Goal: Information Seeking & Learning: Check status

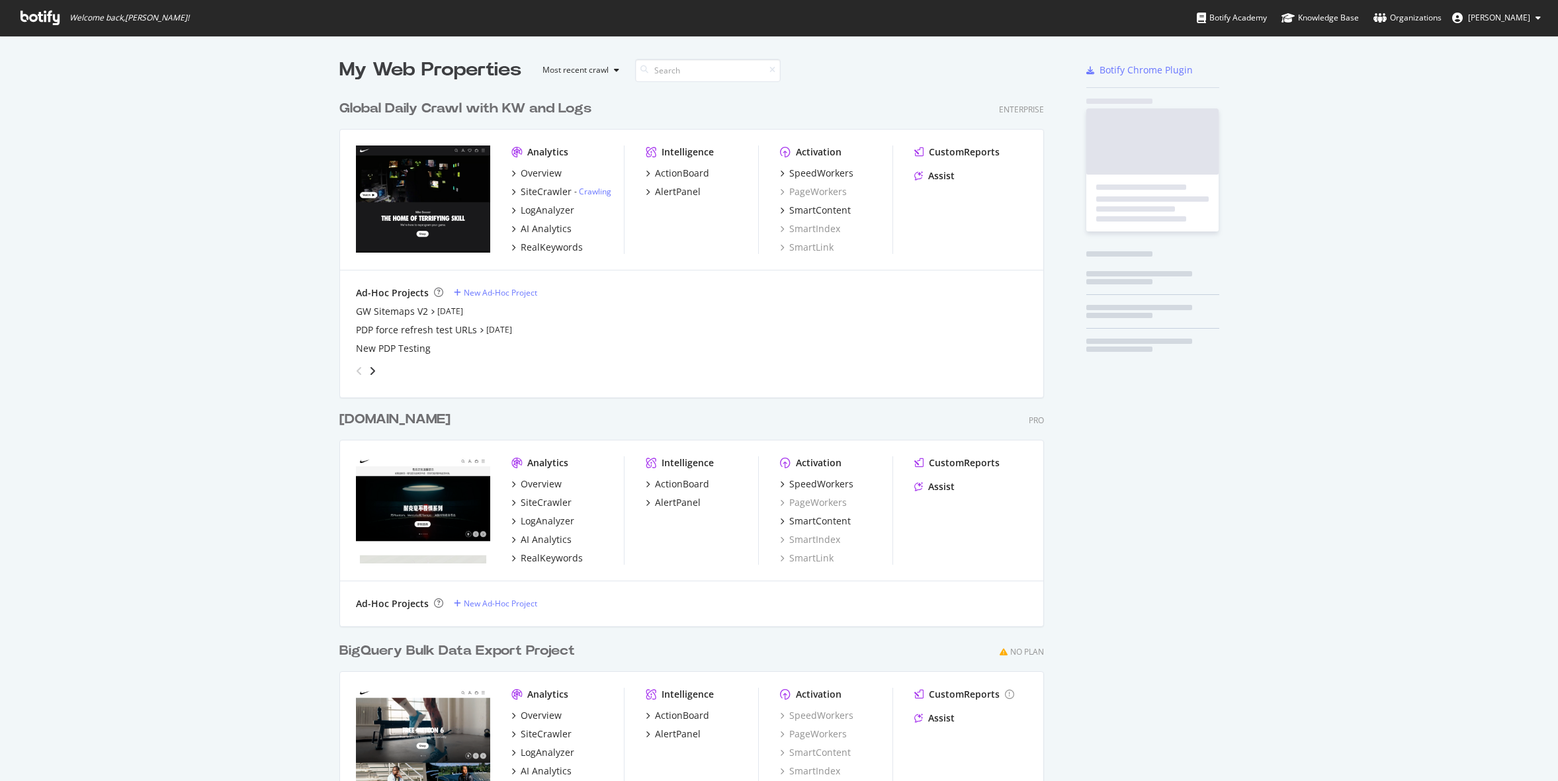
scroll to position [774, 715]
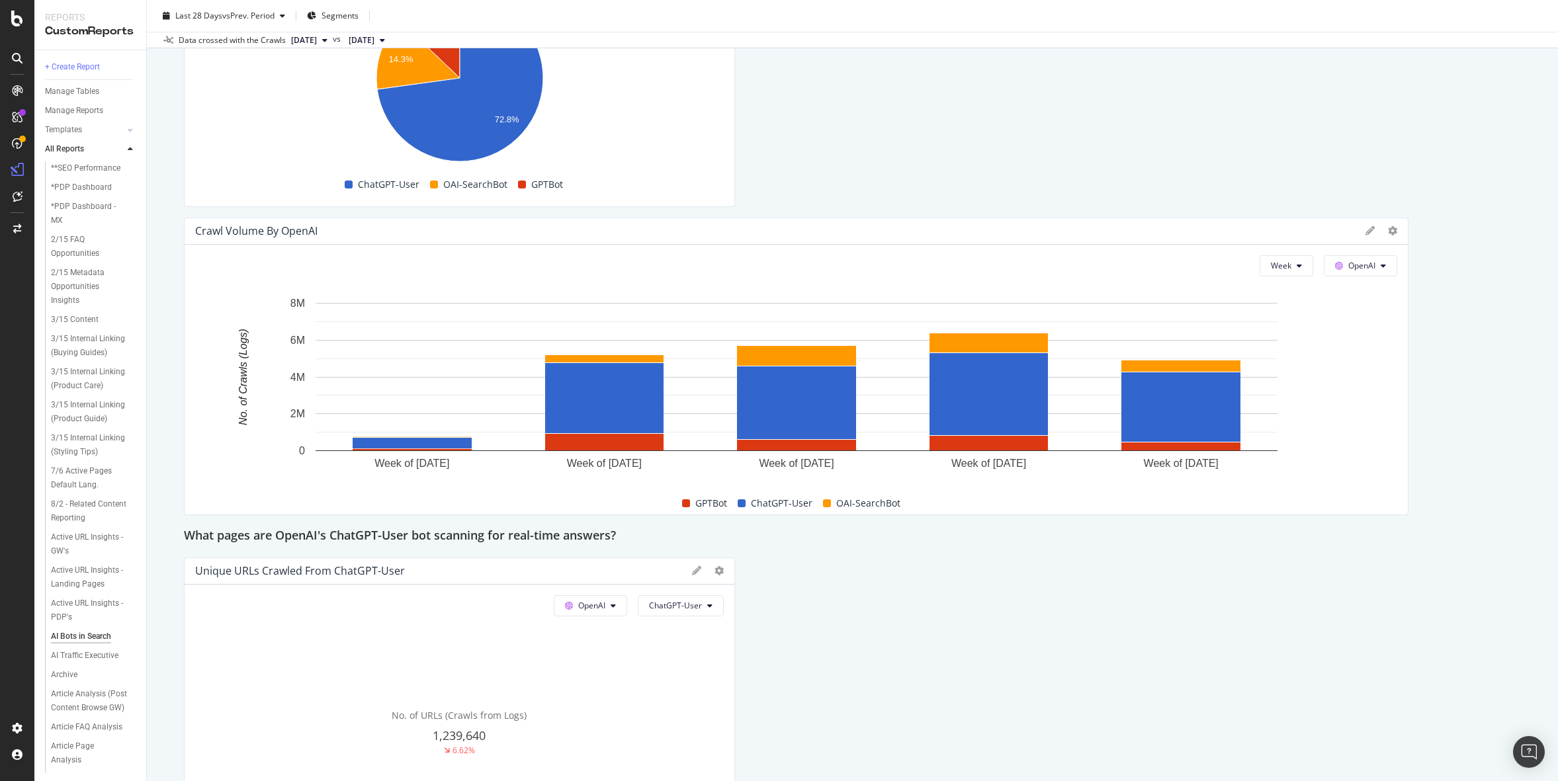
scroll to position [1615, 0]
click at [242, 15] on span "vs Prev. Period" at bounding box center [248, 15] width 52 height 11
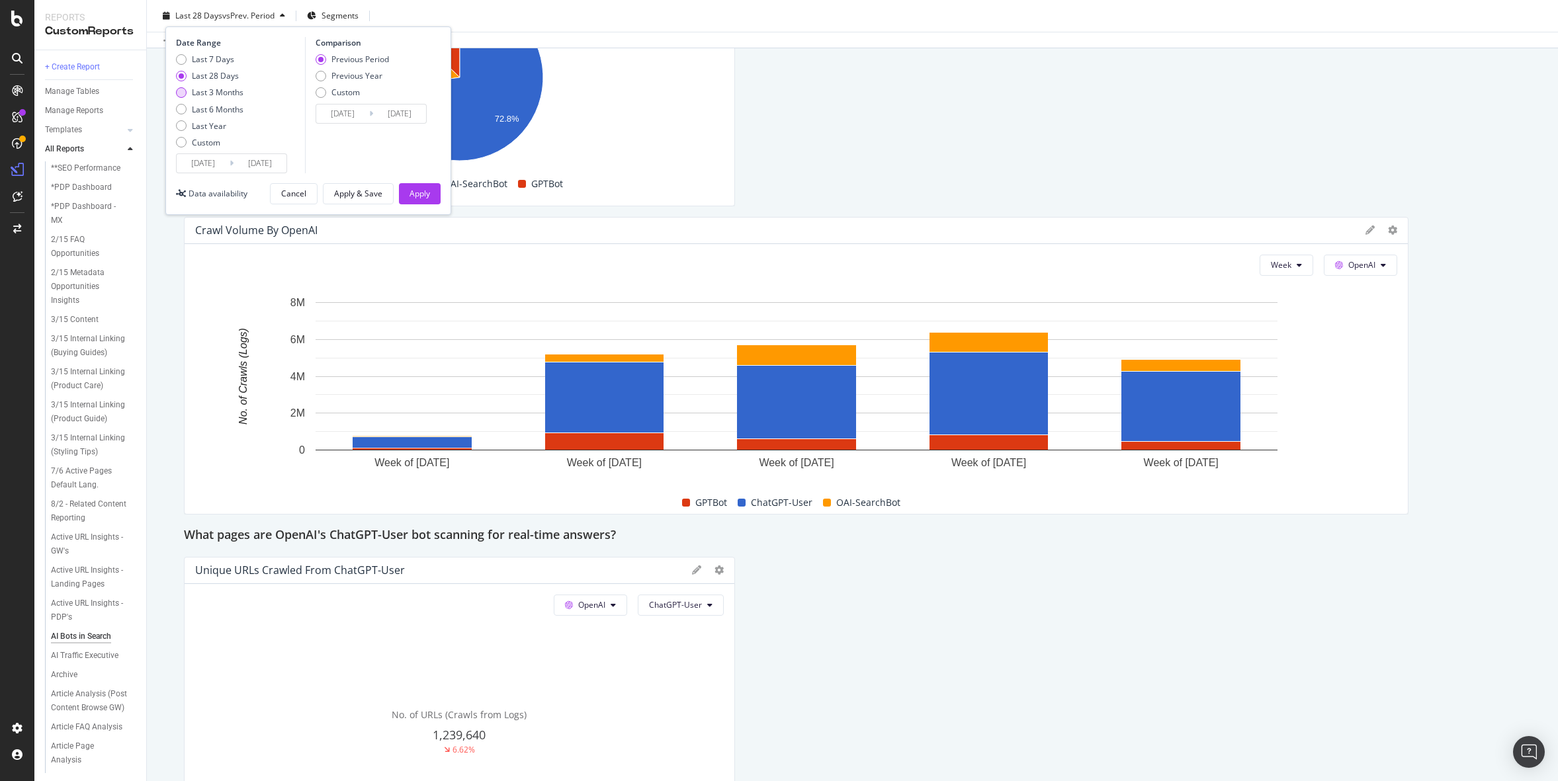
click at [227, 98] on div "Last 3 Months" at bounding box center [218, 92] width 52 height 11
type input "[DATE]"
click at [421, 190] on div "Apply" at bounding box center [419, 193] width 21 height 11
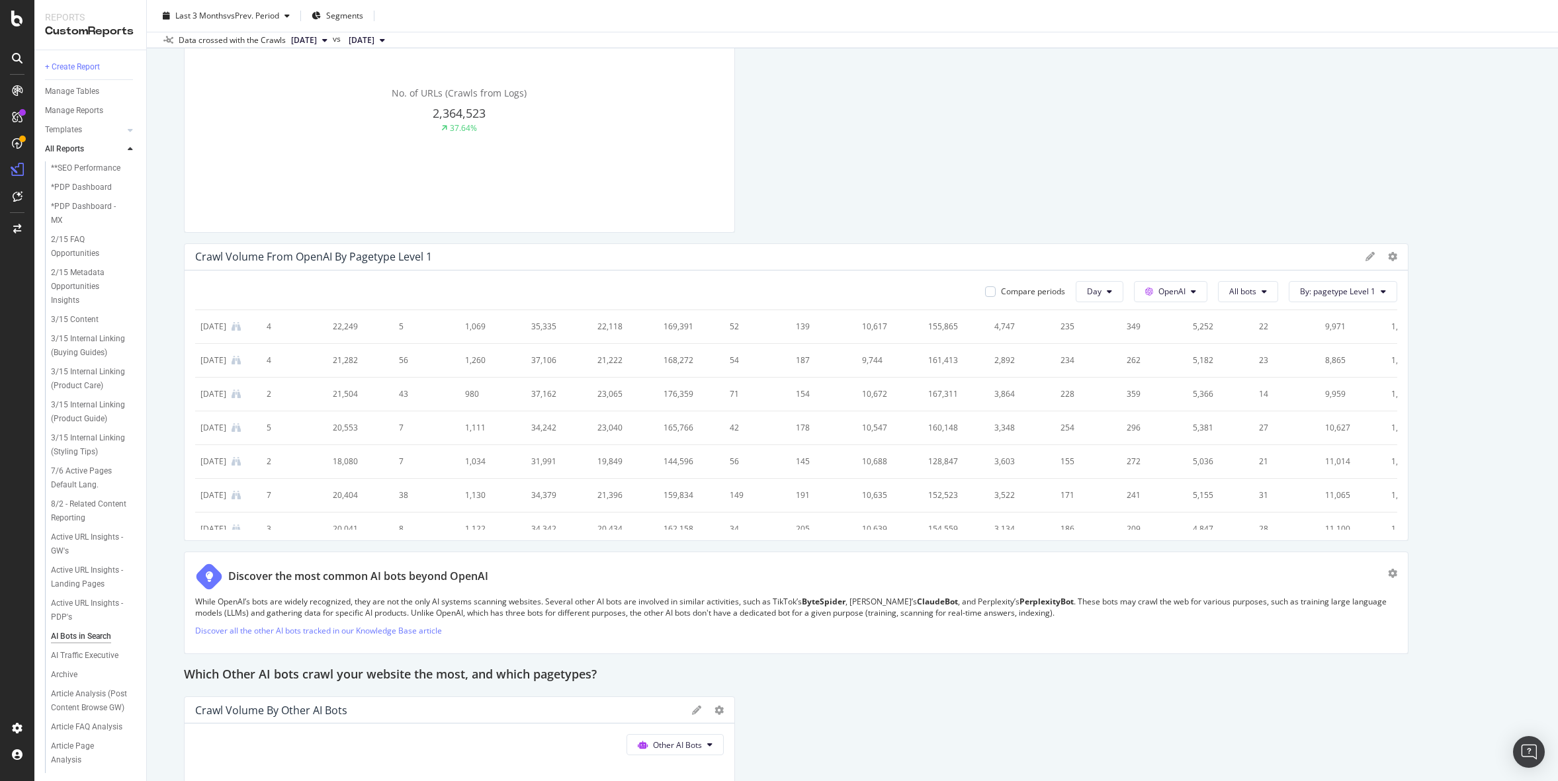
scroll to position [2533, 0]
